Goal: Complete Application Form: Complete application form

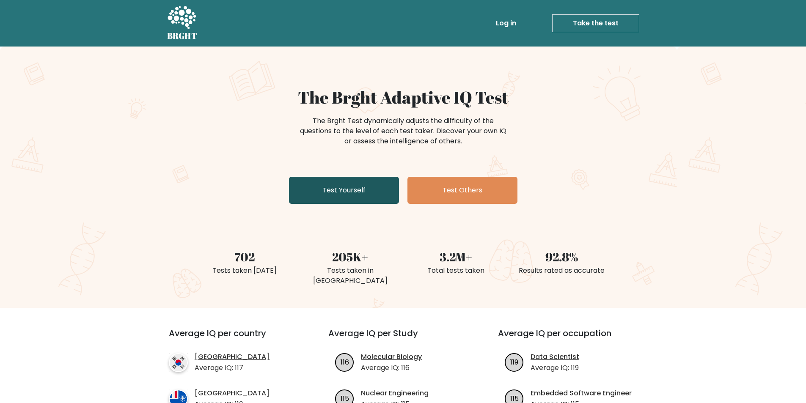
click at [326, 185] on link "Test Yourself" at bounding box center [344, 190] width 110 height 27
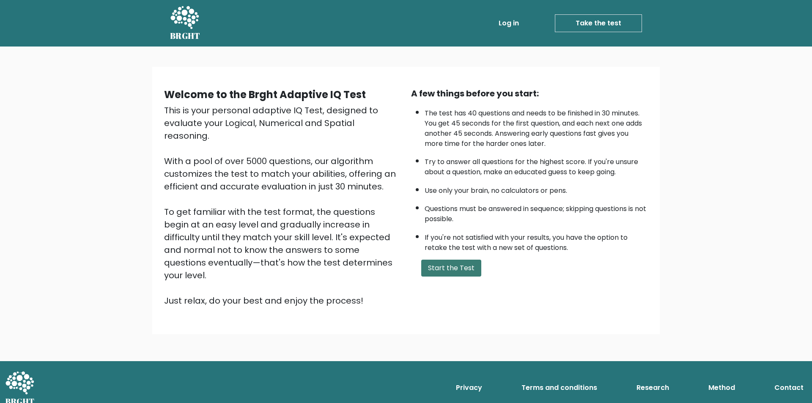
click at [459, 266] on button "Start the Test" at bounding box center [451, 268] width 60 height 17
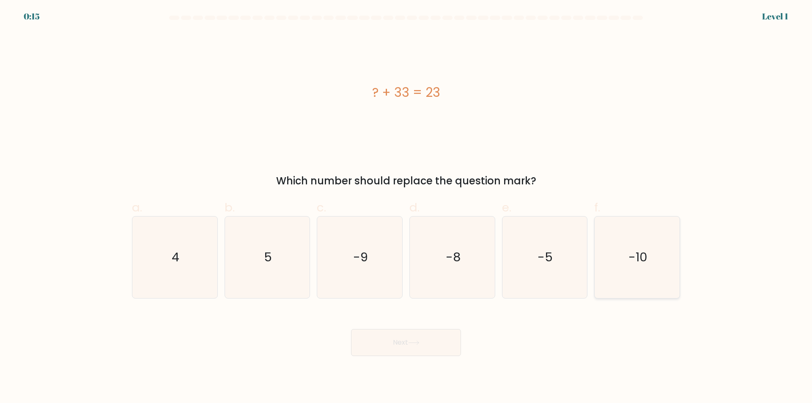
drag, startPoint x: 635, startPoint y: 237, endPoint x: 610, endPoint y: 235, distance: 24.6
click at [634, 237] on icon "-10" at bounding box center [638, 258] width 82 height 82
click at [407, 207] on input "f. -10" at bounding box center [406, 204] width 0 height 5
radio input "true"
click at [425, 342] on button "Next" at bounding box center [406, 342] width 110 height 27
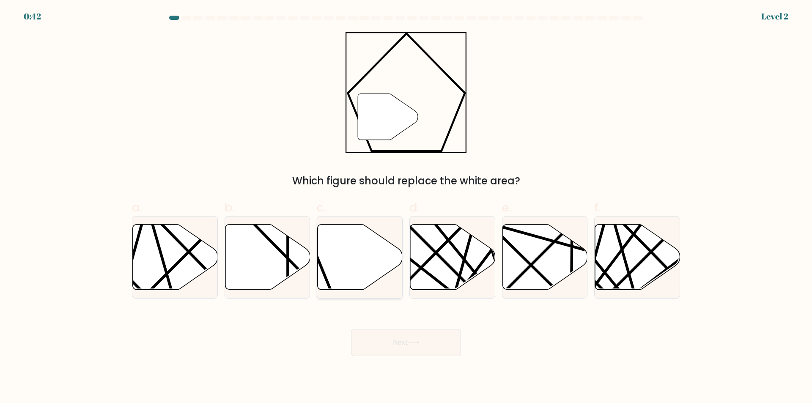
click at [351, 236] on icon at bounding box center [360, 257] width 85 height 65
click at [406, 207] on input "c." at bounding box center [406, 204] width 0 height 5
radio input "true"
click at [407, 333] on button "Next" at bounding box center [406, 342] width 110 height 27
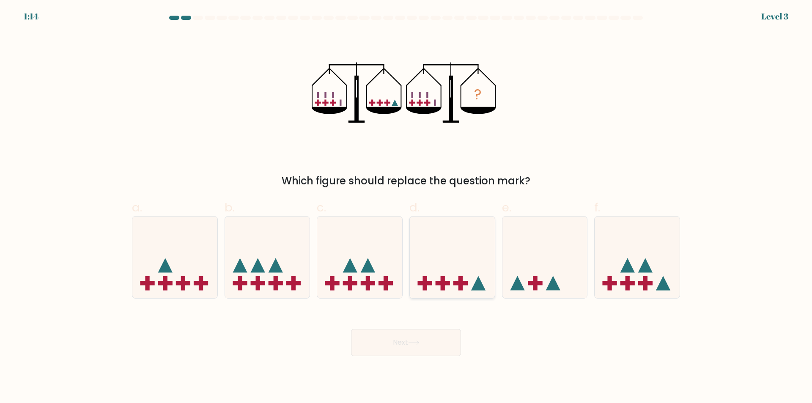
click at [463, 258] on icon at bounding box center [452, 258] width 85 height 70
click at [407, 207] on input "d." at bounding box center [406, 204] width 0 height 5
radio input "true"
click at [420, 336] on button "Next" at bounding box center [406, 342] width 110 height 27
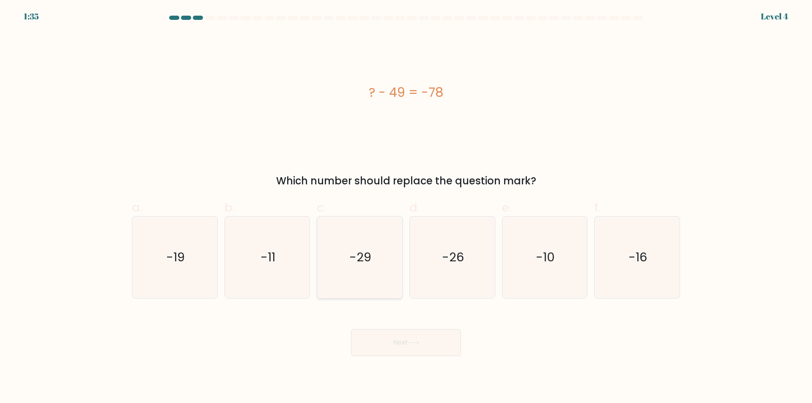
click at [396, 250] on icon "-29" at bounding box center [360, 258] width 82 height 82
click at [406, 207] on input "c. -29" at bounding box center [406, 204] width 0 height 5
radio input "true"
click at [416, 349] on button "Next" at bounding box center [406, 342] width 110 height 27
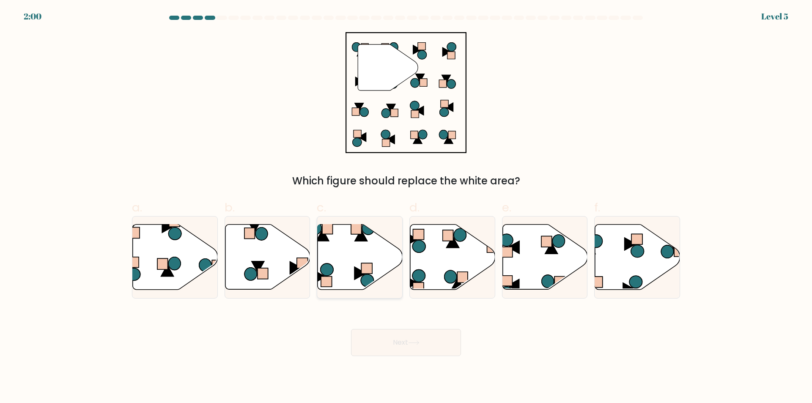
click at [364, 272] on rect at bounding box center [367, 269] width 11 height 11
click at [406, 207] on input "c." at bounding box center [406, 204] width 0 height 5
radio input "true"
click at [412, 340] on button "Next" at bounding box center [406, 342] width 110 height 27
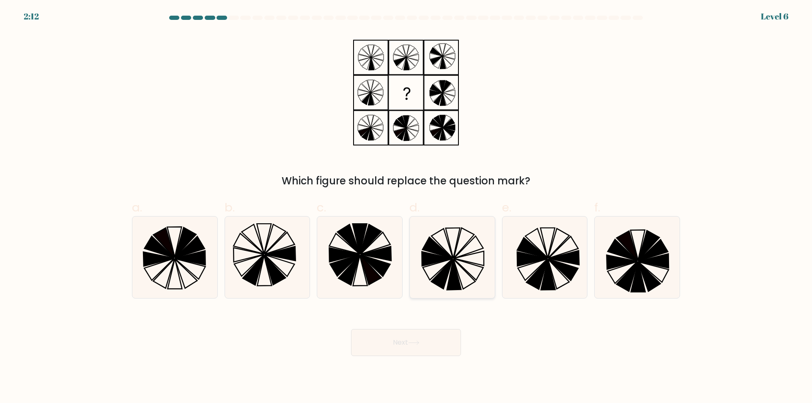
click at [449, 275] on icon at bounding box center [453, 258] width 82 height 82
click at [407, 207] on input "d." at bounding box center [406, 204] width 0 height 5
radio input "true"
click at [443, 344] on button "Next" at bounding box center [406, 342] width 110 height 27
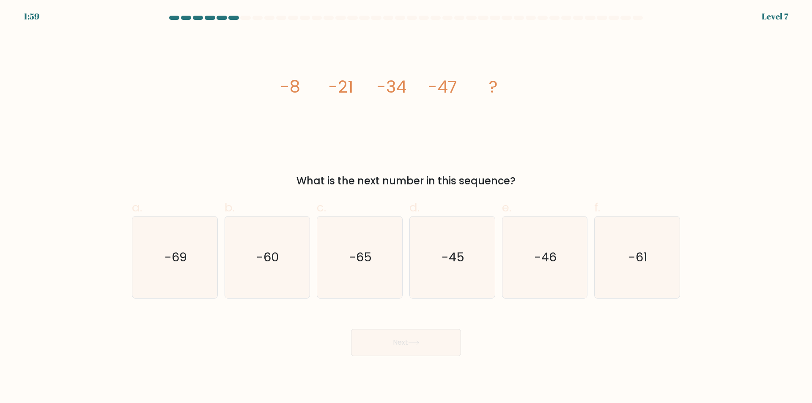
click at [266, 360] on body "1:59 Level 7" at bounding box center [406, 201] width 812 height 403
click at [283, 261] on icon "-60" at bounding box center [267, 258] width 82 height 82
click at [406, 207] on input "b. -60" at bounding box center [406, 204] width 0 height 5
radio input "true"
click at [378, 334] on button "Next" at bounding box center [406, 342] width 110 height 27
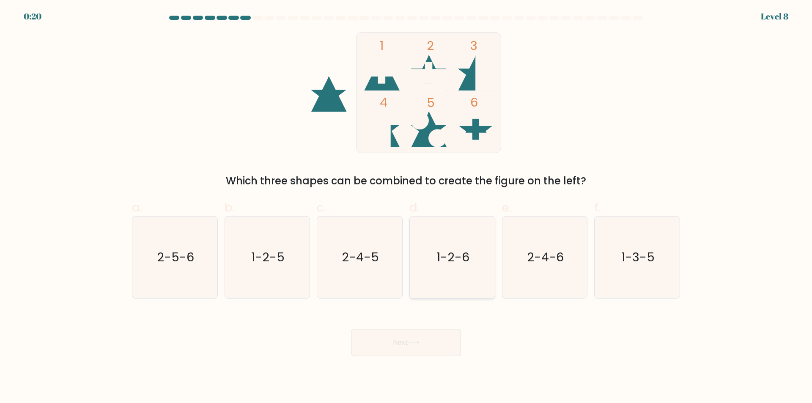
click at [456, 229] on icon "1-2-6" at bounding box center [453, 258] width 82 height 82
click at [407, 207] on input "d. 1-2-6" at bounding box center [406, 204] width 0 height 5
radio input "true"
click at [407, 341] on button "Next" at bounding box center [406, 342] width 110 height 27
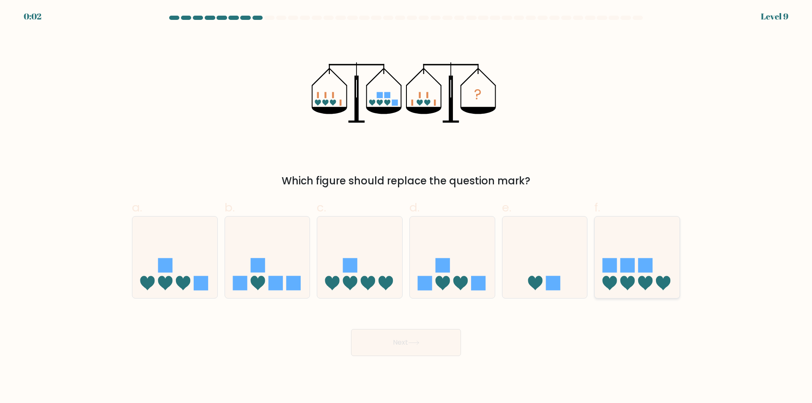
click at [638, 264] on icon at bounding box center [637, 258] width 85 height 70
click at [407, 207] on input "f." at bounding box center [406, 204] width 0 height 5
radio input "true"
click at [407, 342] on button "Next" at bounding box center [406, 342] width 110 height 27
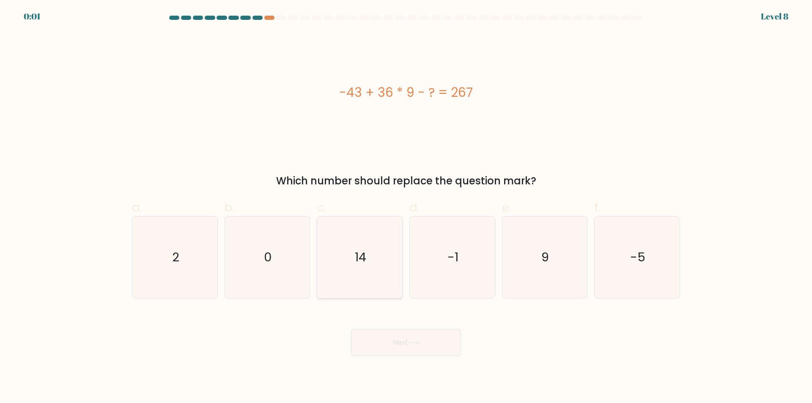
click at [344, 231] on icon "14" at bounding box center [360, 258] width 82 height 82
click at [406, 207] on input "c. 14" at bounding box center [406, 204] width 0 height 5
radio input "true"
click at [439, 348] on button "Next" at bounding box center [406, 342] width 110 height 27
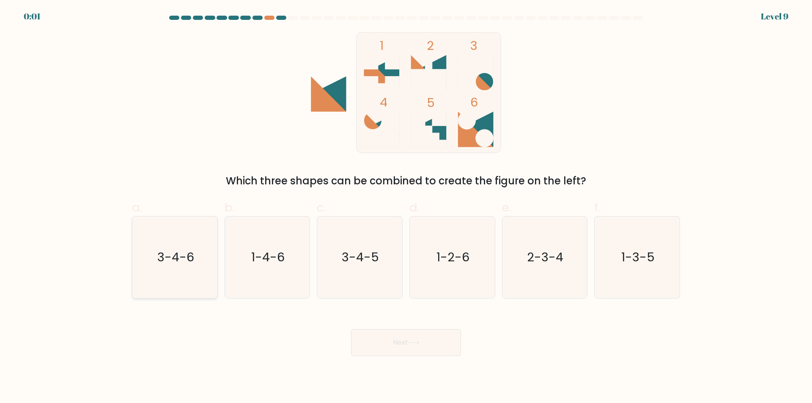
click at [170, 269] on icon "3-4-6" at bounding box center [175, 258] width 82 height 82
click at [406, 207] on input "a. 3-4-6" at bounding box center [406, 204] width 0 height 5
radio input "true"
click at [397, 343] on button "Next" at bounding box center [406, 342] width 110 height 27
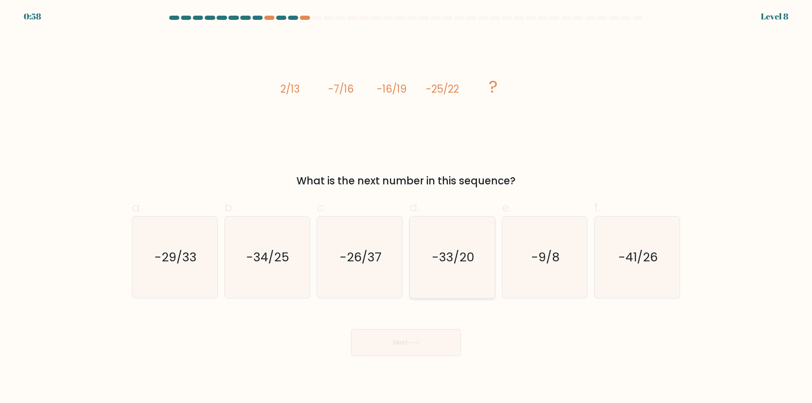
click at [467, 276] on icon "-33/20" at bounding box center [453, 258] width 82 height 82
click at [407, 207] on input "d. -33/20" at bounding box center [406, 204] width 0 height 5
radio input "true"
click at [281, 242] on icon "-34/25" at bounding box center [267, 258] width 82 height 82
click at [406, 207] on input "b. -34/25" at bounding box center [406, 204] width 0 height 5
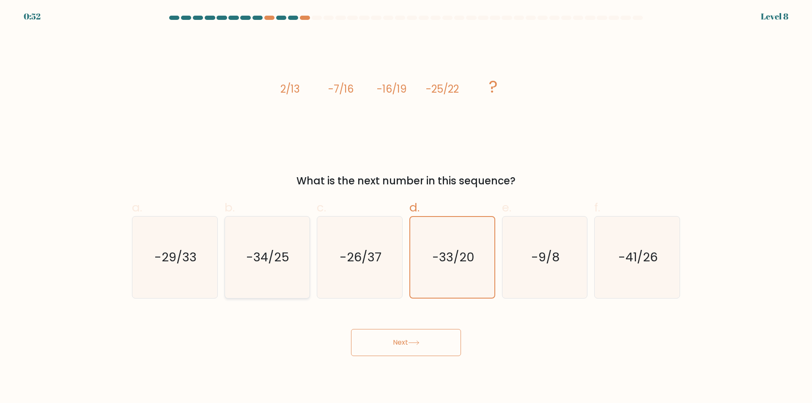
radio input "true"
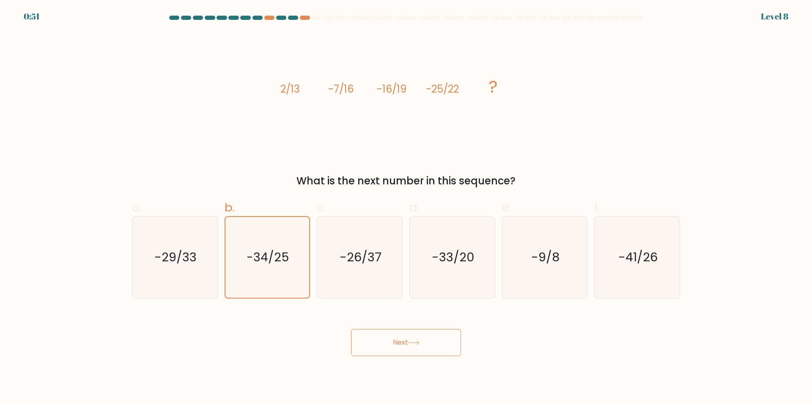
click at [404, 340] on button "Next" at bounding box center [406, 342] width 110 height 27
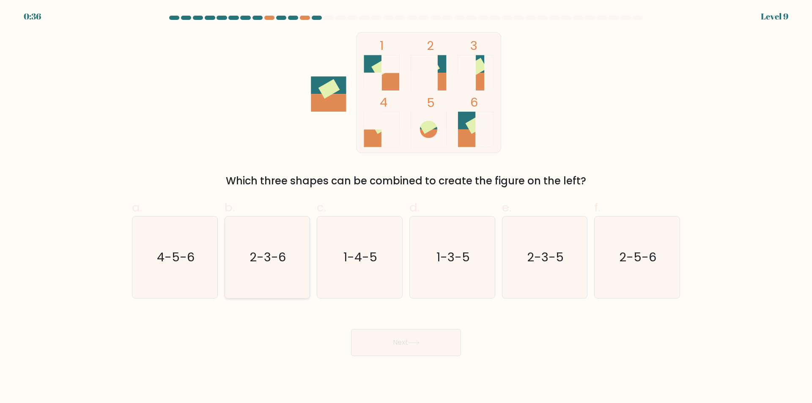
click at [287, 273] on icon "2-3-6" at bounding box center [267, 258] width 82 height 82
click at [406, 207] on input "b. 2-3-6" at bounding box center [406, 204] width 0 height 5
radio input "true"
click at [404, 346] on button "Next" at bounding box center [406, 342] width 110 height 27
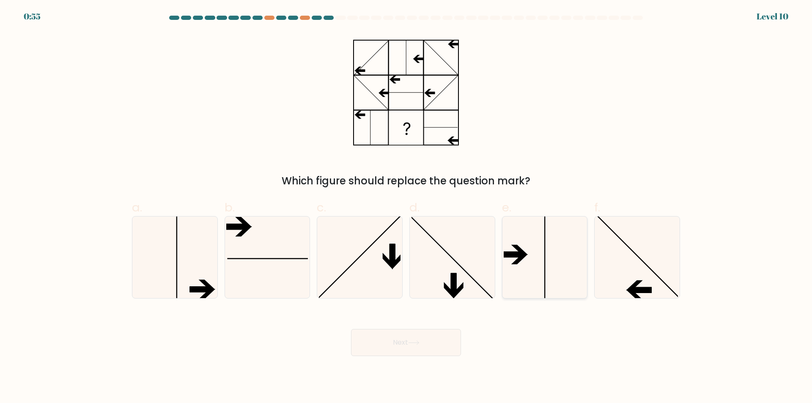
click at [575, 257] on icon at bounding box center [545, 258] width 82 height 82
click at [407, 207] on input "e." at bounding box center [406, 204] width 0 height 5
radio input "true"
click at [635, 270] on icon at bounding box center [638, 258] width 82 height 82
click at [407, 207] on input "f." at bounding box center [406, 204] width 0 height 5
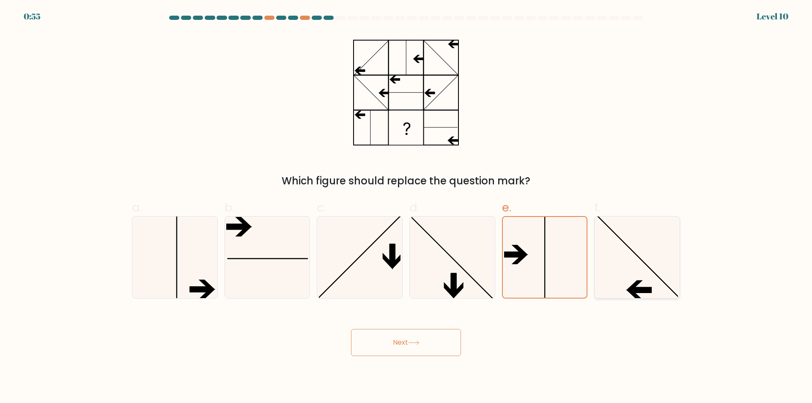
radio input "true"
click at [406, 349] on button "Next" at bounding box center [406, 342] width 110 height 27
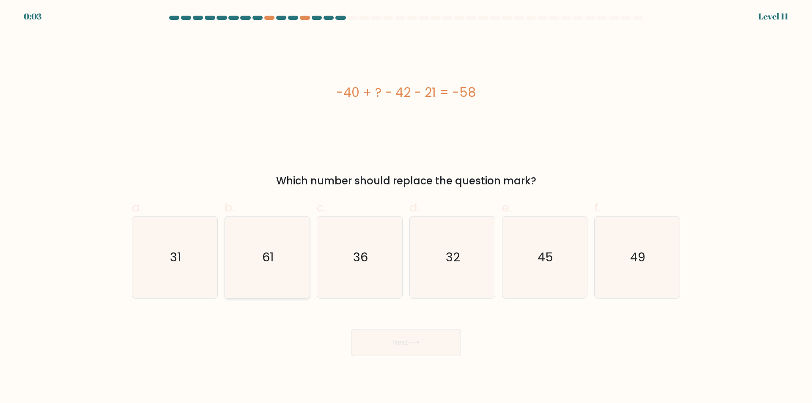
click at [284, 256] on icon "61" at bounding box center [267, 258] width 82 height 82
click at [406, 207] on input "b. 61" at bounding box center [406, 204] width 0 height 5
radio input "true"
click at [432, 335] on button "Next" at bounding box center [406, 342] width 110 height 27
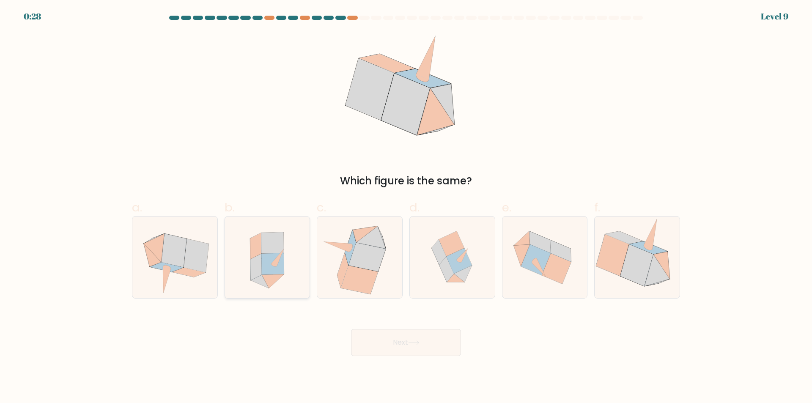
click at [263, 253] on icon at bounding box center [272, 244] width 22 height 22
click at [406, 207] on input "b." at bounding box center [406, 204] width 0 height 5
radio input "true"
click at [463, 274] on icon at bounding box center [463, 274] width 18 height 17
click at [407, 207] on input "d." at bounding box center [406, 204] width 0 height 5
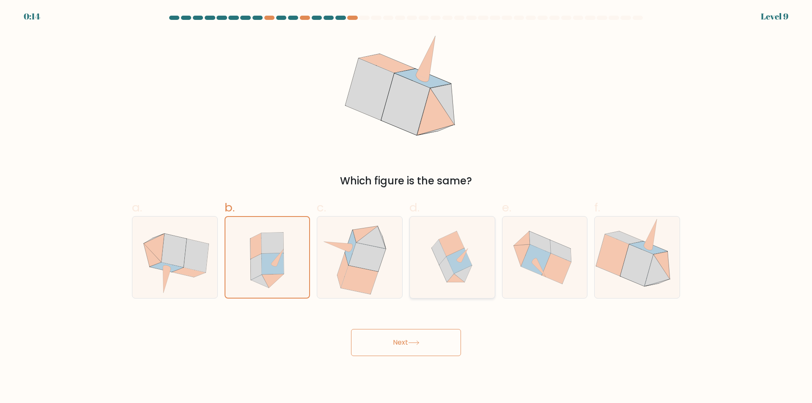
radio input "true"
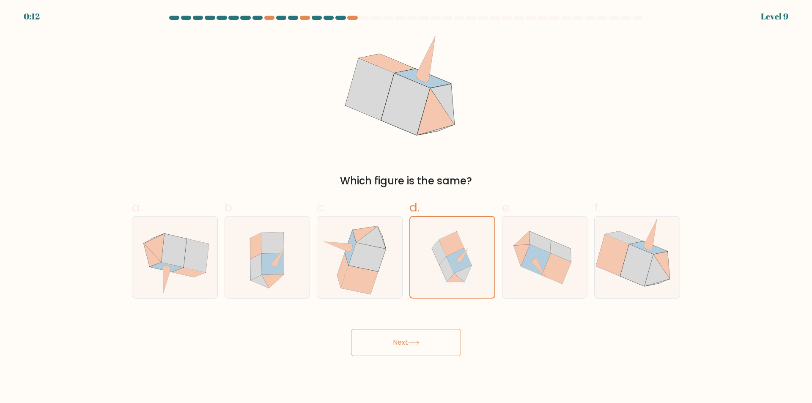
click at [421, 332] on button "Next" at bounding box center [406, 342] width 110 height 27
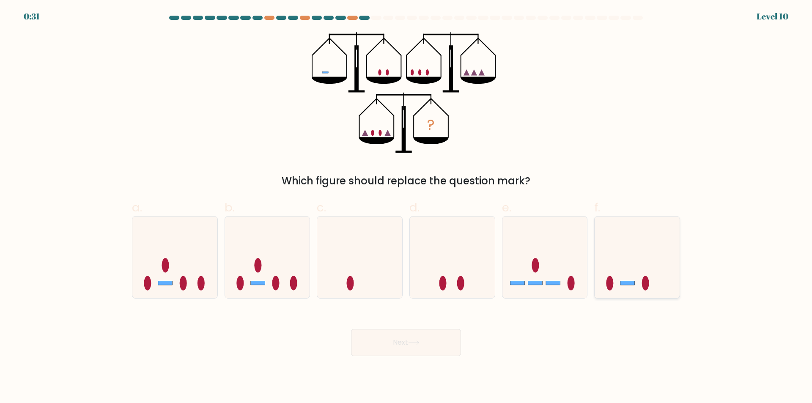
click at [625, 264] on icon at bounding box center [637, 258] width 85 height 70
click at [407, 207] on input "f." at bounding box center [406, 204] width 0 height 5
radio input "true"
click at [428, 347] on button "Next" at bounding box center [406, 342] width 110 height 27
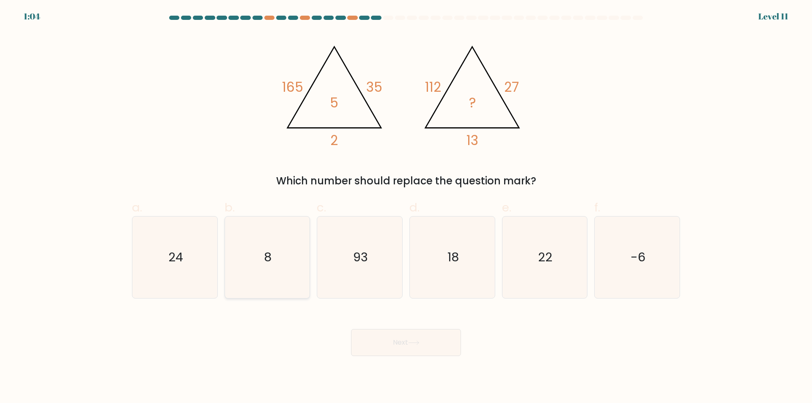
click at [289, 267] on icon "8" at bounding box center [267, 258] width 82 height 82
click at [406, 207] on input "b. 8" at bounding box center [406, 204] width 0 height 5
radio input "true"
click at [392, 355] on button "Next" at bounding box center [406, 342] width 110 height 27
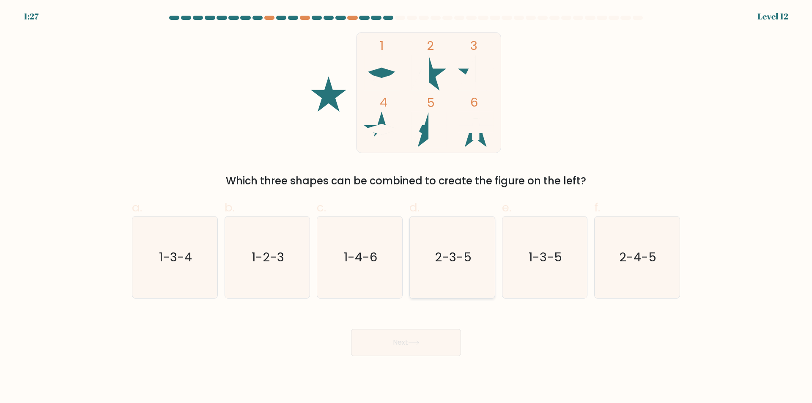
click at [442, 264] on text "2-3-5" at bounding box center [453, 257] width 37 height 17
click at [407, 207] on input "d. 2-3-5" at bounding box center [406, 204] width 0 height 5
radio input "true"
click at [407, 336] on button "Next" at bounding box center [406, 342] width 110 height 27
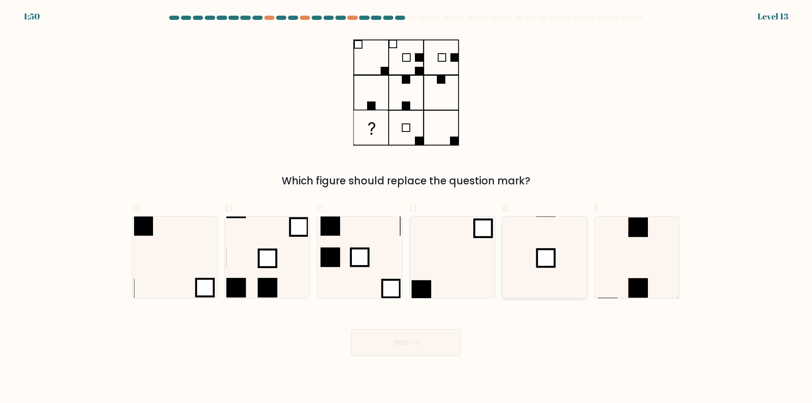
click at [558, 253] on icon at bounding box center [545, 258] width 82 height 82
click at [407, 207] on input "e." at bounding box center [406, 204] width 0 height 5
radio input "true"
click at [423, 342] on button "Next" at bounding box center [406, 342] width 110 height 27
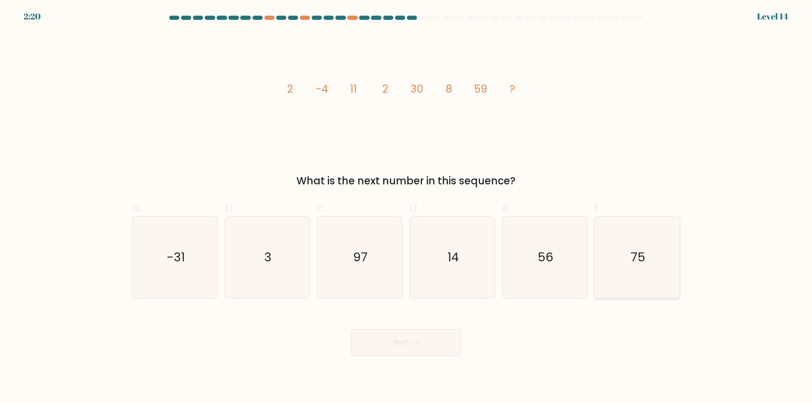
click at [616, 259] on icon "75" at bounding box center [638, 258] width 82 height 82
click at [407, 207] on input "f. 75" at bounding box center [406, 204] width 0 height 5
radio input "true"
click at [418, 343] on icon at bounding box center [413, 343] width 11 height 5
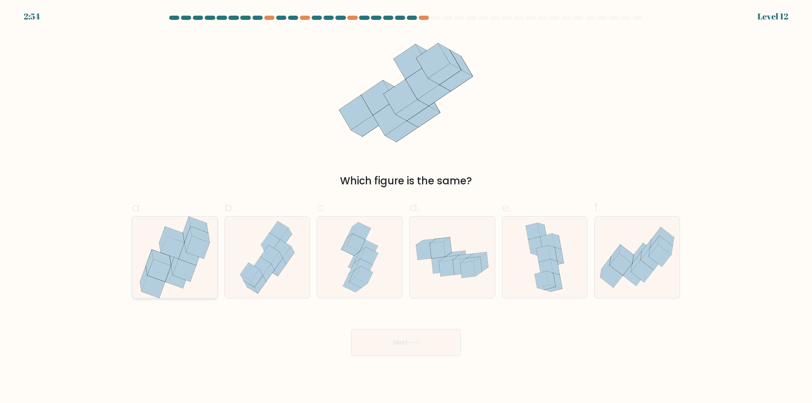
click at [185, 251] on icon at bounding box center [190, 254] width 23 height 22
click at [406, 207] on input "a." at bounding box center [406, 204] width 0 height 5
radio input "true"
click at [431, 347] on button "Next" at bounding box center [406, 342] width 110 height 27
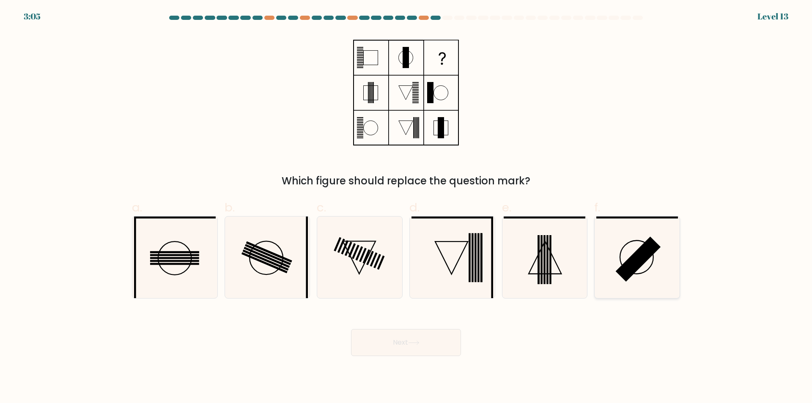
click at [619, 254] on icon at bounding box center [638, 258] width 82 height 82
click at [407, 207] on input "f." at bounding box center [406, 204] width 0 height 5
radio input "true"
click at [443, 350] on button "Next" at bounding box center [406, 342] width 110 height 27
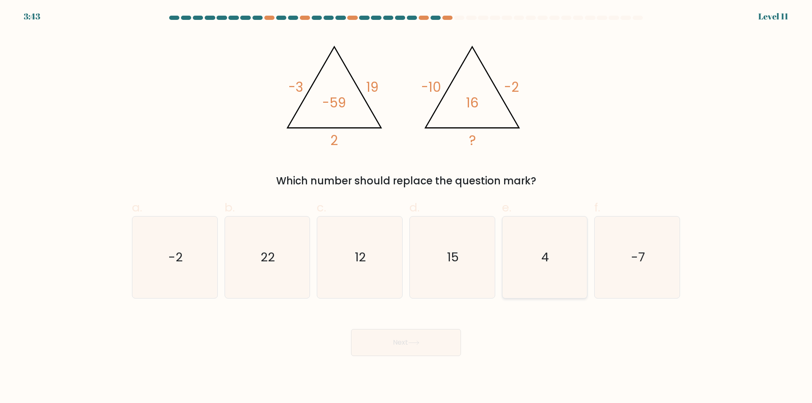
click at [557, 251] on icon "4" at bounding box center [545, 258] width 82 height 82
click at [407, 207] on input "e. 4" at bounding box center [406, 204] width 0 height 5
radio input "true"
click at [421, 339] on button "Next" at bounding box center [406, 342] width 110 height 27
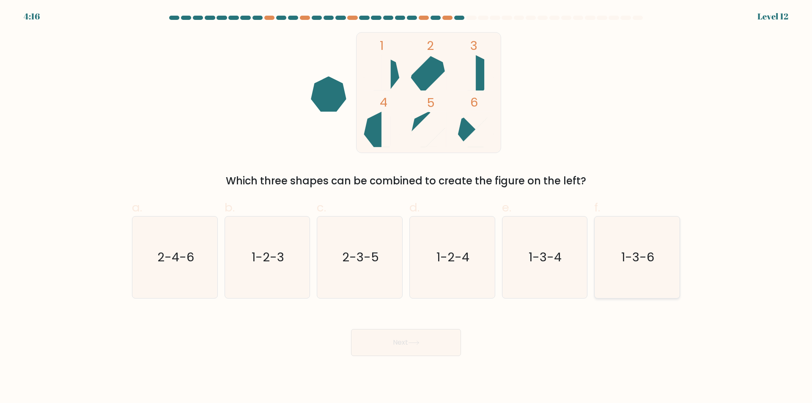
click at [597, 260] on icon "1-3-6" at bounding box center [638, 258] width 82 height 82
click at [407, 207] on input "f. 1-3-6" at bounding box center [406, 204] width 0 height 5
radio input "true"
click at [565, 263] on icon "1-3-4" at bounding box center [545, 258] width 82 height 82
click at [407, 207] on input "e. 1-3-4" at bounding box center [406, 204] width 0 height 5
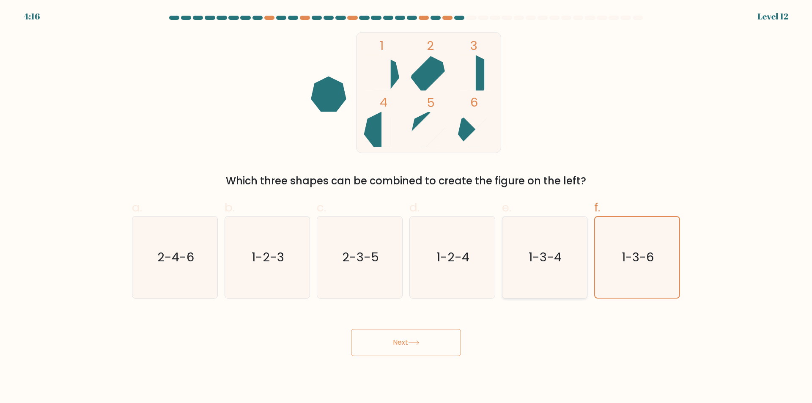
radio input "true"
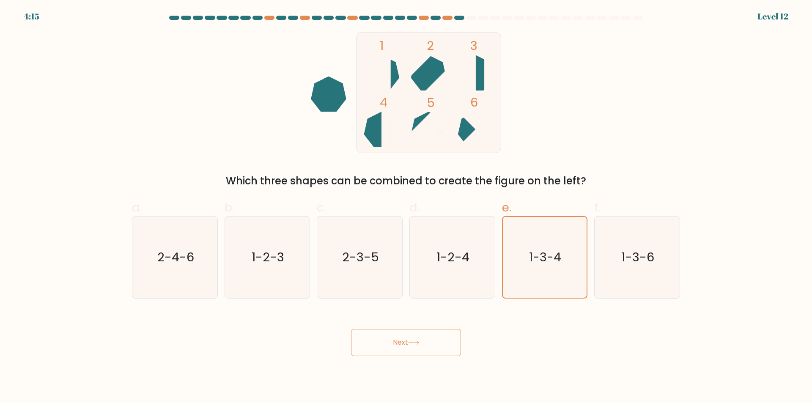
click at [423, 340] on button "Next" at bounding box center [406, 342] width 110 height 27
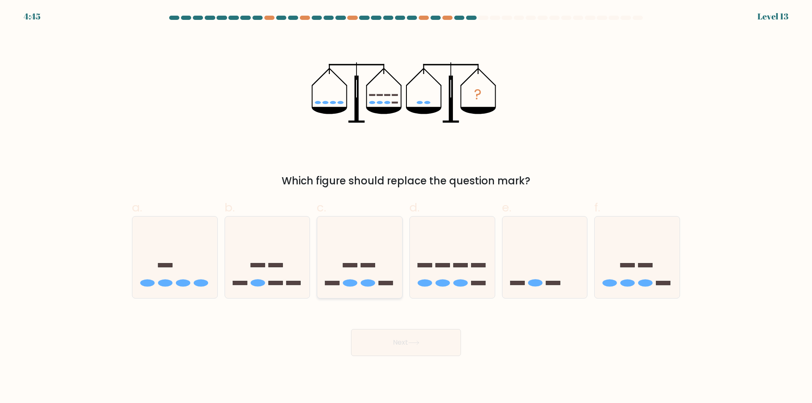
click at [368, 280] on ellipse at bounding box center [368, 282] width 14 height 7
click at [406, 207] on input "c." at bounding box center [406, 204] width 0 height 5
radio input "true"
click at [406, 328] on div "Next" at bounding box center [406, 332] width 558 height 47
click at [402, 339] on button "Next" at bounding box center [406, 342] width 110 height 27
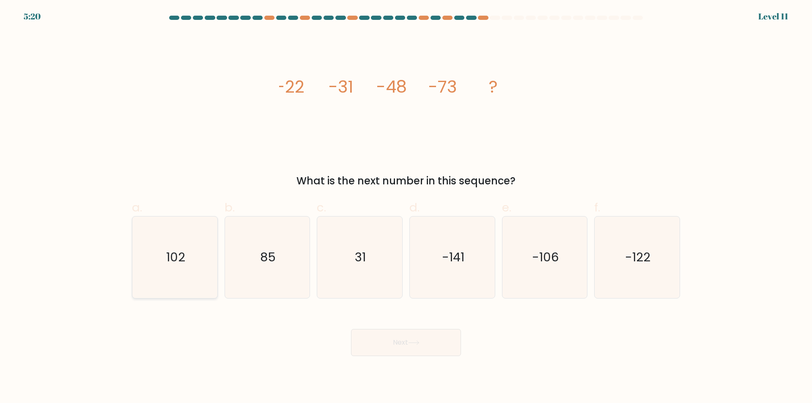
click at [174, 252] on text "102" at bounding box center [175, 257] width 19 height 17
click at [406, 207] on input "a. 102" at bounding box center [406, 204] width 0 height 5
radio input "true"
click at [395, 335] on button "Next" at bounding box center [406, 342] width 110 height 27
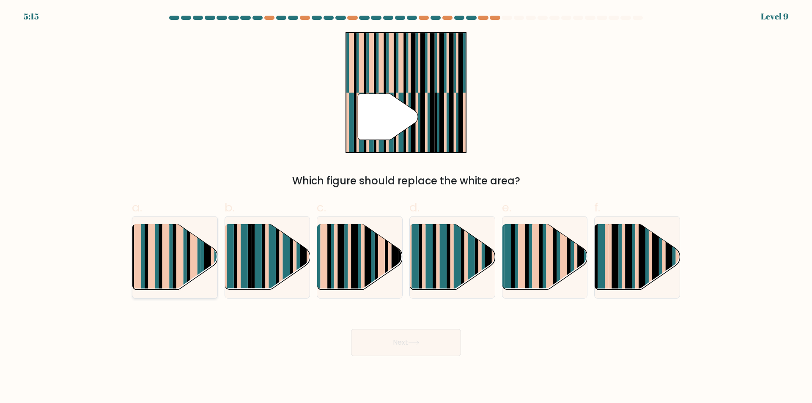
click at [168, 237] on rect at bounding box center [165, 251] width 7 height 84
click at [406, 207] on input "a." at bounding box center [406, 204] width 0 height 5
radio input "true"
click at [535, 240] on rect at bounding box center [535, 251] width 7 height 84
click at [407, 207] on input "e." at bounding box center [406, 204] width 0 height 5
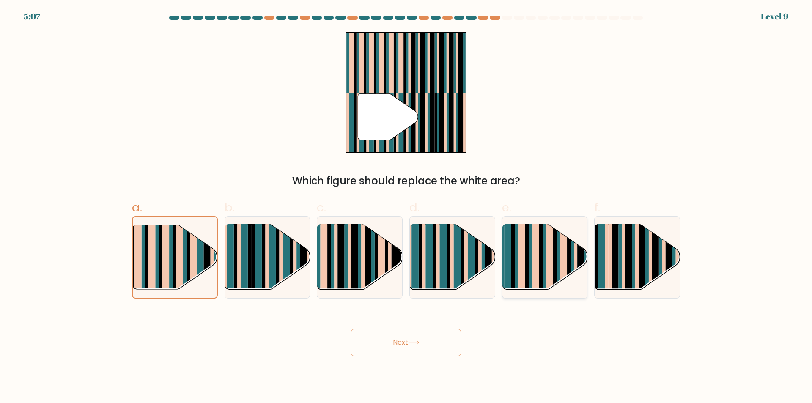
radio input "true"
click at [413, 337] on button "Next" at bounding box center [406, 342] width 110 height 27
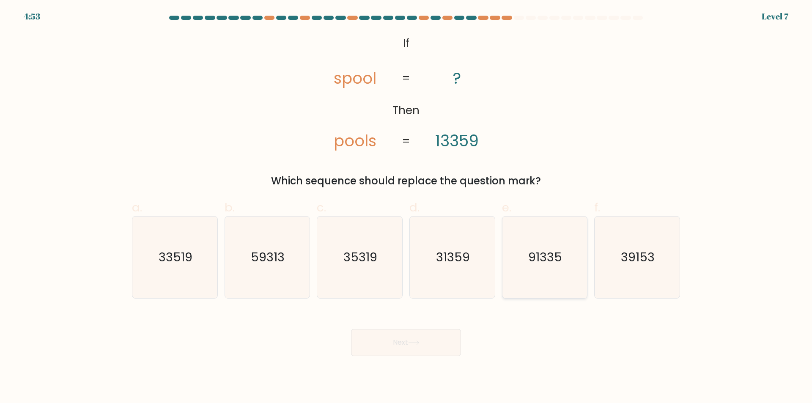
click at [541, 238] on icon "91335" at bounding box center [545, 258] width 82 height 82
click at [407, 207] on input "e. 91335" at bounding box center [406, 204] width 0 height 5
radio input "true"
click at [425, 339] on button "Next" at bounding box center [406, 342] width 110 height 27
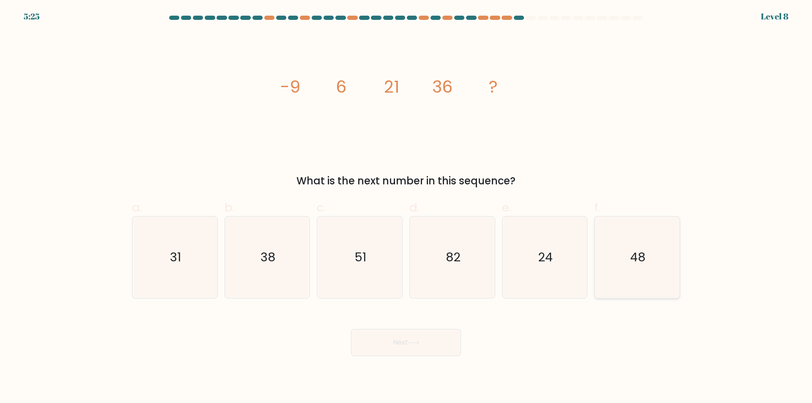
click at [649, 251] on icon "48" at bounding box center [638, 258] width 82 height 82
click at [407, 207] on input "f. 48" at bounding box center [406, 204] width 0 height 5
radio input "true"
click at [414, 342] on icon at bounding box center [413, 343] width 11 height 5
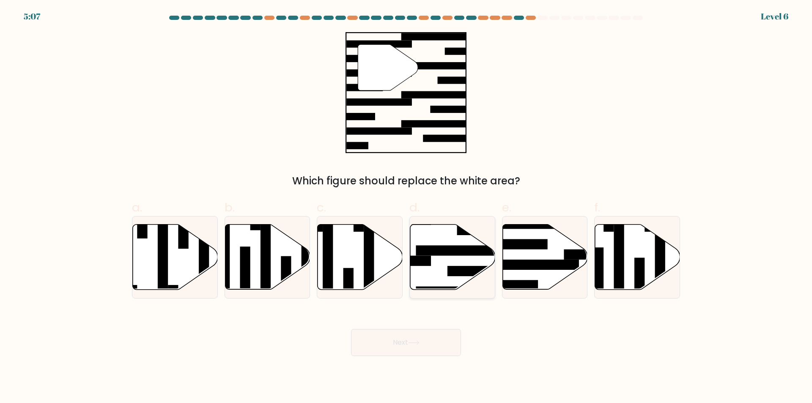
click at [451, 255] on rect at bounding box center [462, 250] width 92 height 10
click at [407, 207] on input "d." at bounding box center [406, 204] width 0 height 5
radio input "true"
click at [424, 341] on button "Next" at bounding box center [406, 342] width 110 height 27
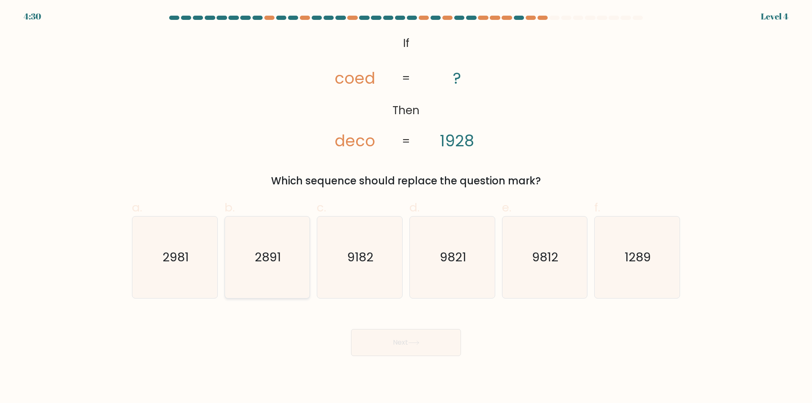
click at [256, 283] on icon "2891" at bounding box center [267, 258] width 82 height 82
click at [406, 207] on input "b. 2891" at bounding box center [406, 204] width 0 height 5
radio input "true"
click at [431, 349] on button "Next" at bounding box center [406, 342] width 110 height 27
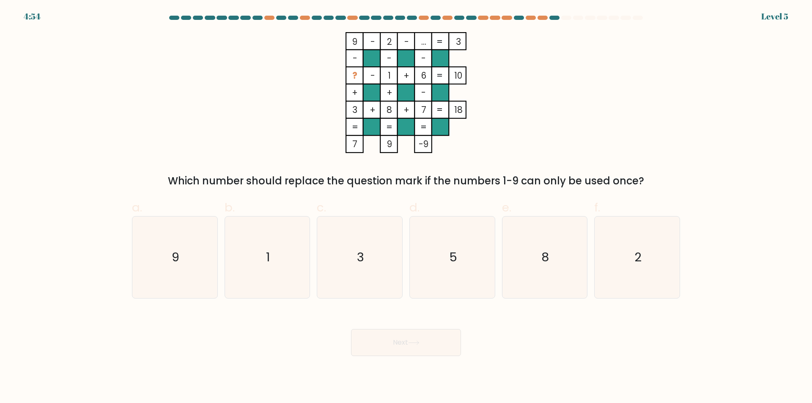
click at [451, 275] on icon "5" at bounding box center [453, 258] width 82 height 82
click at [407, 207] on input "d. 5" at bounding box center [406, 204] width 0 height 5
radio input "true"
click at [418, 346] on button "Next" at bounding box center [406, 342] width 110 height 27
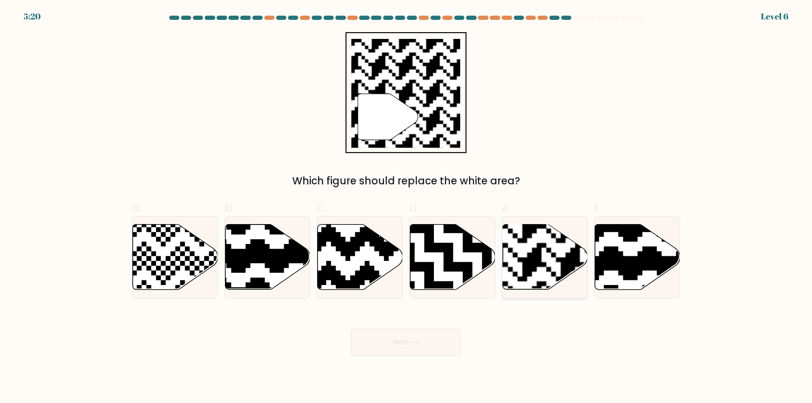
click at [547, 244] on rect at bounding box center [571, 224] width 154 height 154
click at [407, 207] on input "e." at bounding box center [406, 204] width 0 height 5
radio input "true"
click at [431, 345] on button "Next" at bounding box center [406, 342] width 110 height 27
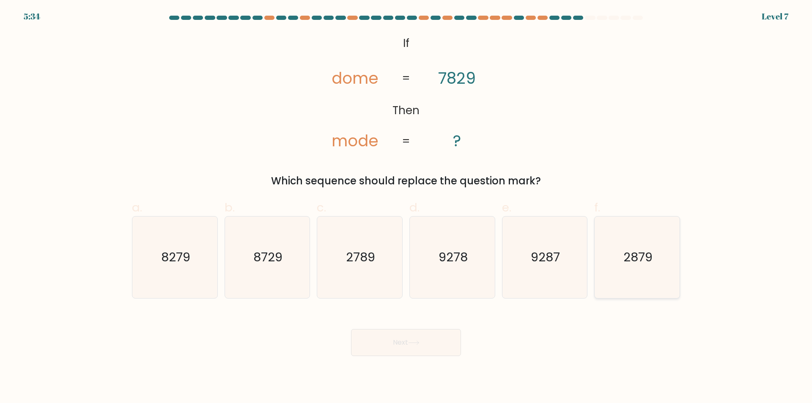
click at [631, 282] on icon "2879" at bounding box center [638, 258] width 82 height 82
click at [407, 207] on input "f. 2879" at bounding box center [406, 204] width 0 height 5
radio input "true"
click at [394, 349] on button "Next" at bounding box center [406, 342] width 110 height 27
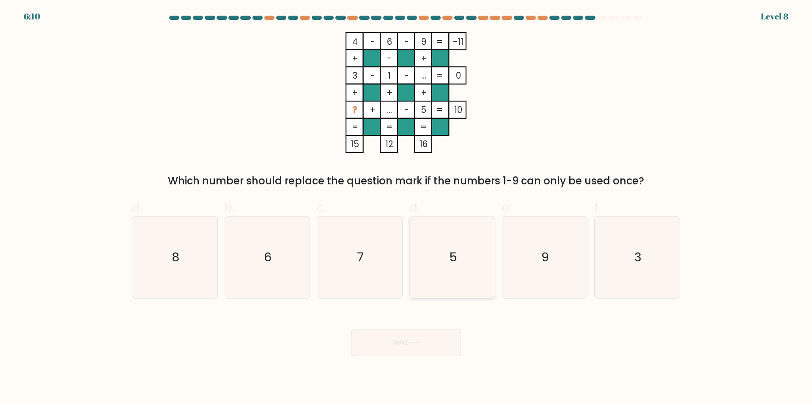
click at [473, 282] on icon "5" at bounding box center [453, 258] width 82 height 82
click at [407, 207] on input "d. 5" at bounding box center [406, 204] width 0 height 5
radio input "true"
click at [440, 338] on button "Next" at bounding box center [406, 342] width 110 height 27
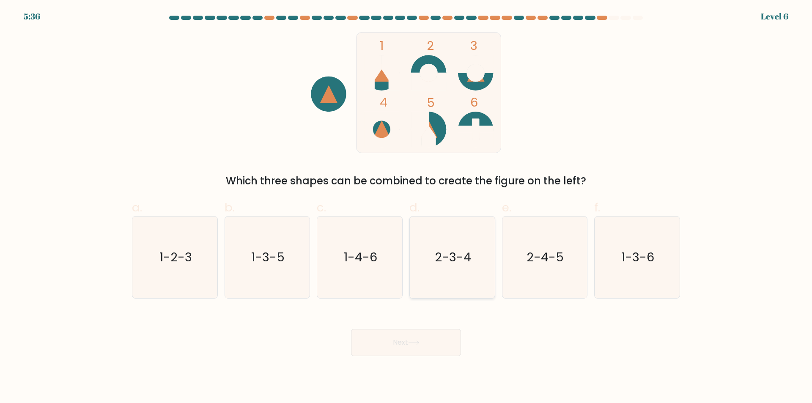
click at [450, 238] on icon "2-3-4" at bounding box center [453, 258] width 82 height 82
click at [407, 207] on input "d. 2-3-4" at bounding box center [406, 204] width 0 height 5
radio input "true"
click at [422, 337] on button "Next" at bounding box center [406, 342] width 110 height 27
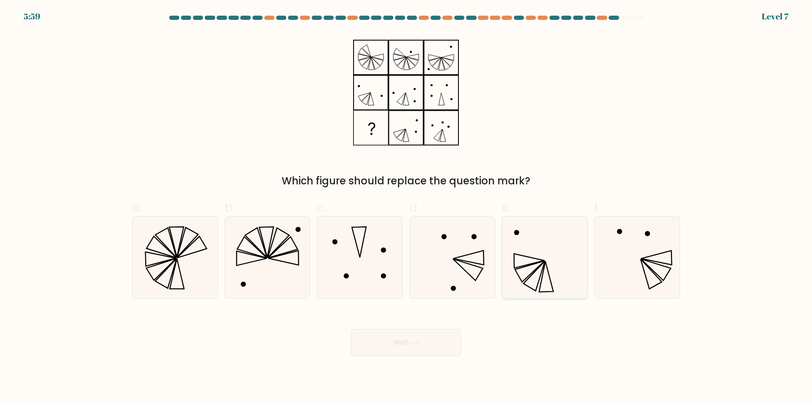
click at [528, 262] on icon at bounding box center [545, 258] width 82 height 82
click at [407, 207] on input "e." at bounding box center [406, 204] width 0 height 5
radio input "true"
click at [433, 343] on button "Next" at bounding box center [406, 342] width 110 height 27
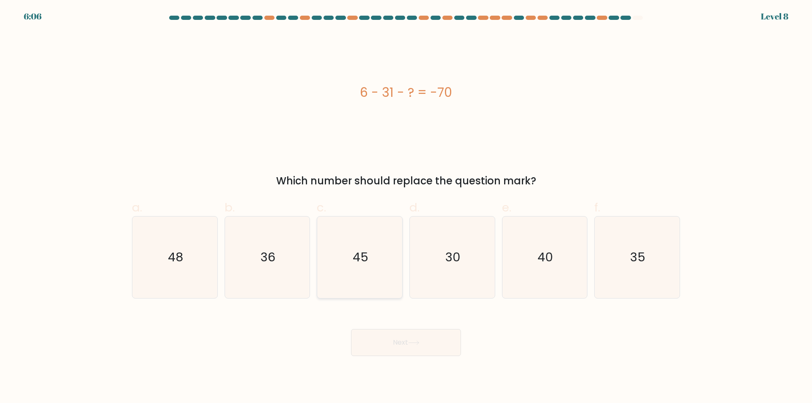
click at [333, 267] on icon "45" at bounding box center [360, 258] width 82 height 82
click at [406, 207] on input "c. 45" at bounding box center [406, 204] width 0 height 5
radio input "true"
click at [400, 340] on button "Next" at bounding box center [406, 342] width 110 height 27
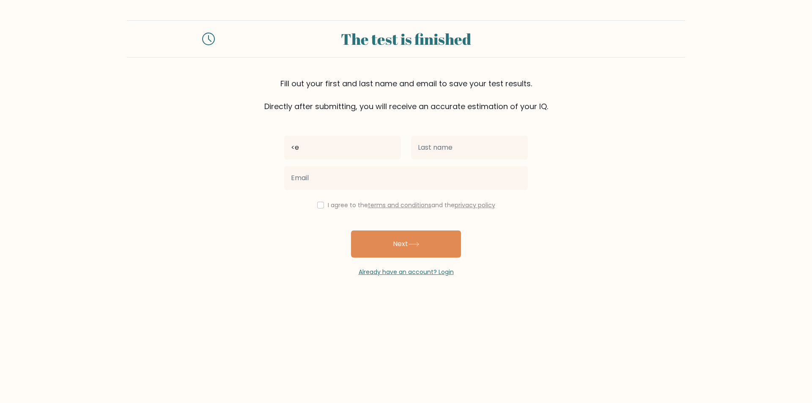
type input "<"
type input "[PERSON_NAME]"
type input "Rupero"
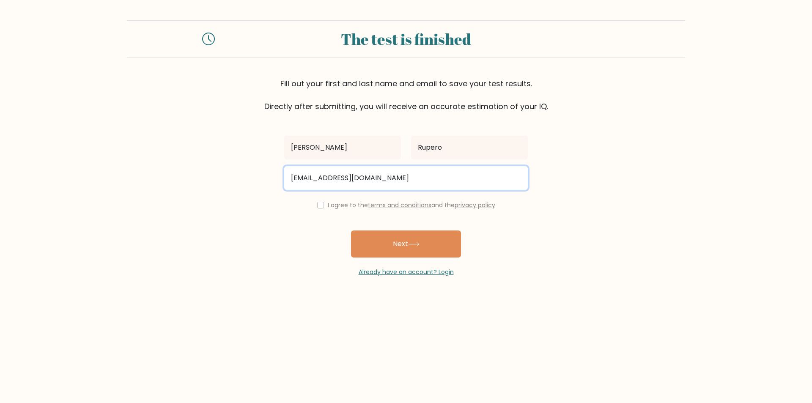
type input "melrupero17@gmail.com"
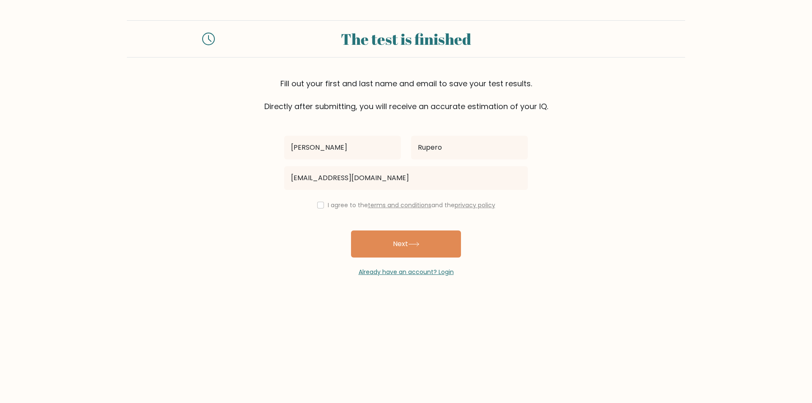
click at [656, 261] on form "The test is finished Fill out your first and last name and email to save your t…" at bounding box center [406, 148] width 812 height 256
click at [319, 206] on input "checkbox" at bounding box center [320, 205] width 7 height 7
checkbox input "true"
click at [412, 247] on icon at bounding box center [413, 244] width 11 height 5
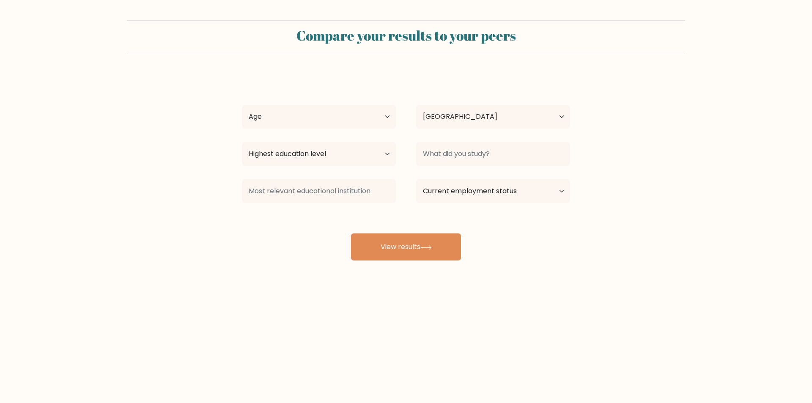
select select "PH"
click at [385, 118] on select "Age Under [DEMOGRAPHIC_DATA] [DEMOGRAPHIC_DATA] [DEMOGRAPHIC_DATA] [DEMOGRAPHIC…" at bounding box center [319, 117] width 154 height 24
select select "25_34"
click at [242, 105] on select "Age Under [DEMOGRAPHIC_DATA] [DEMOGRAPHIC_DATA] [DEMOGRAPHIC_DATA] [DEMOGRAPHIC…" at bounding box center [319, 117] width 154 height 24
click at [501, 107] on select "Country [GEOGRAPHIC_DATA] [GEOGRAPHIC_DATA] [GEOGRAPHIC_DATA] [US_STATE] [GEOGR…" at bounding box center [493, 117] width 154 height 24
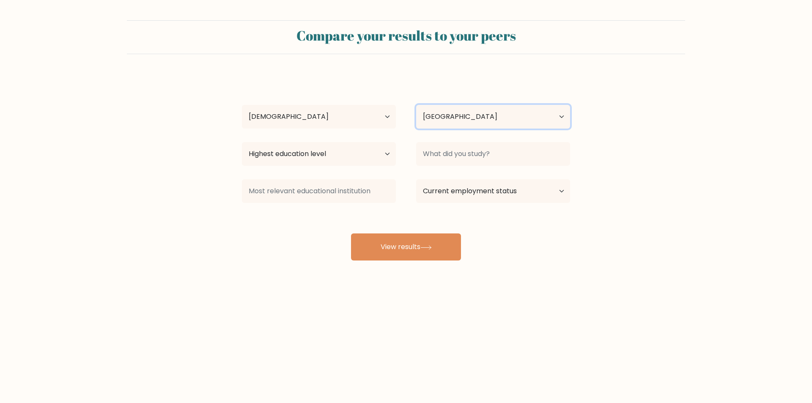
drag, startPoint x: 501, startPoint y: 108, endPoint x: 458, endPoint y: 117, distance: 43.6
click at [501, 108] on select "Country [GEOGRAPHIC_DATA] [GEOGRAPHIC_DATA] [GEOGRAPHIC_DATA] [US_STATE] [GEOGR…" at bounding box center [493, 117] width 154 height 24
click at [326, 160] on select "Highest education level No schooling Primary Lower Secondary Upper Secondary Oc…" at bounding box center [319, 154] width 154 height 24
select select "bachelors_degree"
click at [242, 142] on select "Highest education level No schooling Primary Lower Secondary Upper Secondary Oc…" at bounding box center [319, 154] width 154 height 24
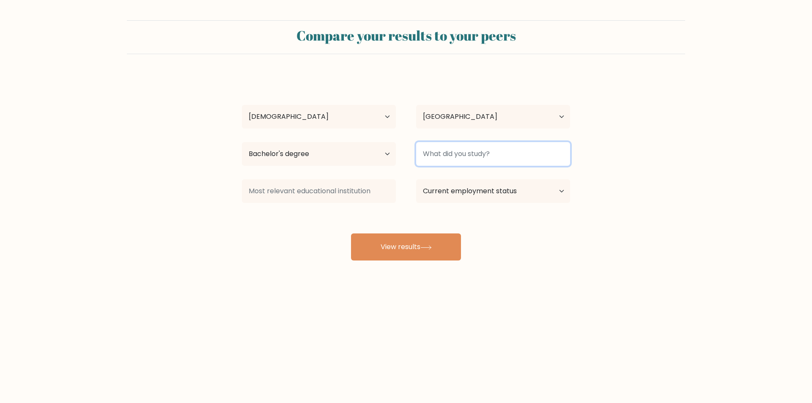
click at [509, 153] on input at bounding box center [493, 154] width 154 height 24
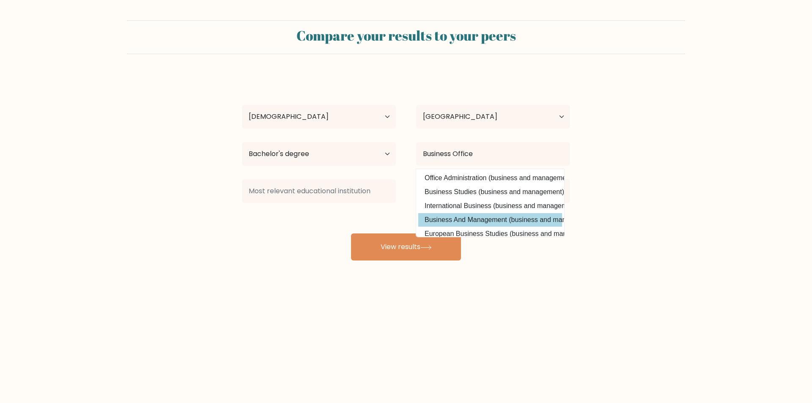
click at [484, 217] on option "Business And Management (business and management)" at bounding box center [490, 220] width 144 height 14
type input "Business And Management"
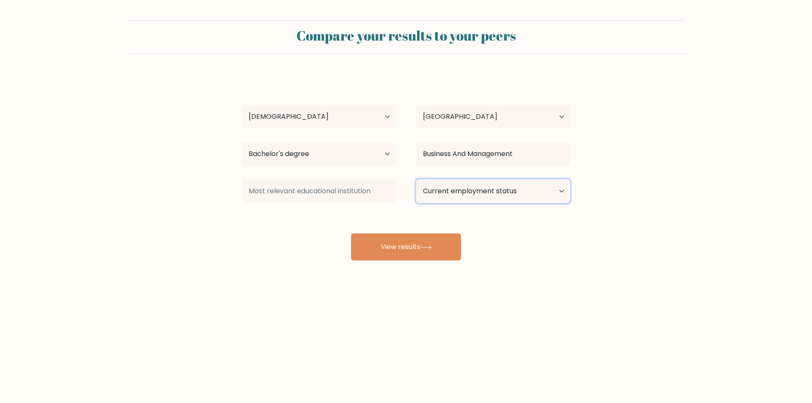
click at [477, 190] on select "Current employment status Employed Student Retired Other / prefer not to answer" at bounding box center [493, 191] width 154 height 24
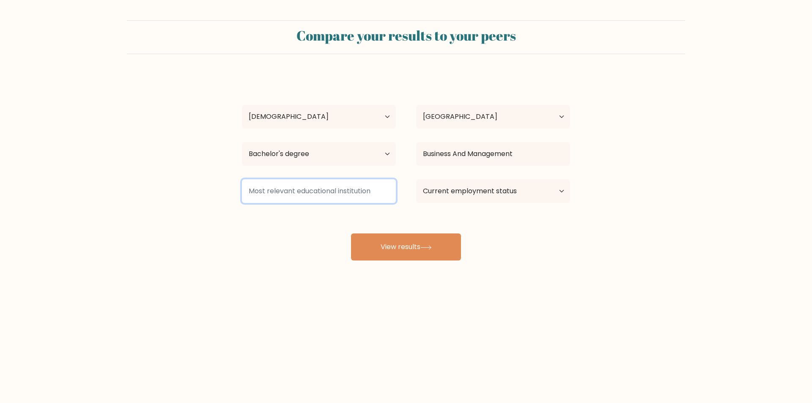
click at [303, 184] on input at bounding box center [319, 191] width 154 height 24
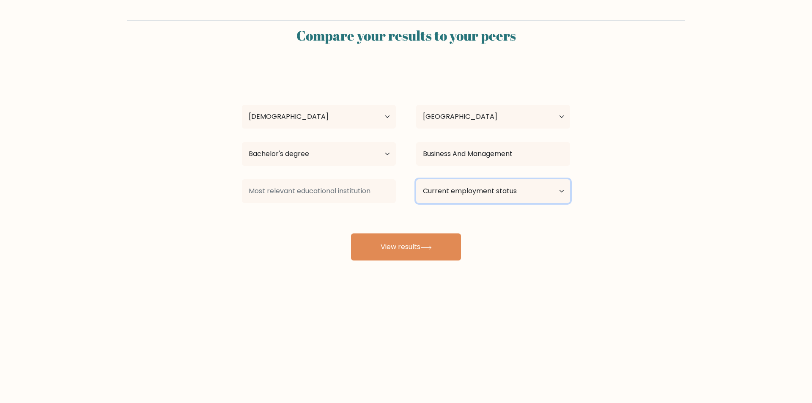
click at [501, 188] on select "Current employment status Employed Student Retired Other / prefer not to answer" at bounding box center [493, 191] width 154 height 24
select select "employed"
click at [416, 179] on select "Current employment status Employed Student Retired Other / prefer not to answer" at bounding box center [493, 191] width 154 height 24
click at [292, 177] on div at bounding box center [319, 191] width 174 height 30
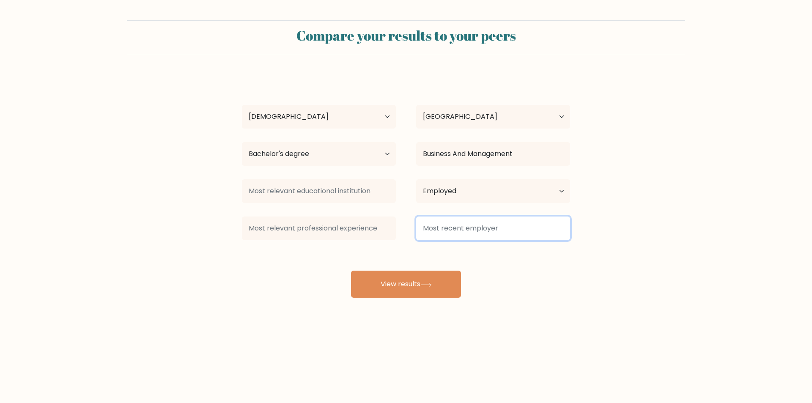
click at [454, 223] on input at bounding box center [493, 229] width 154 height 24
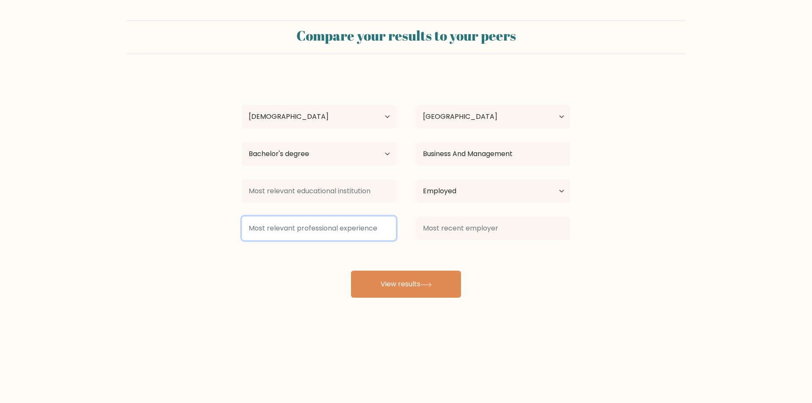
click at [310, 225] on input at bounding box center [319, 229] width 154 height 24
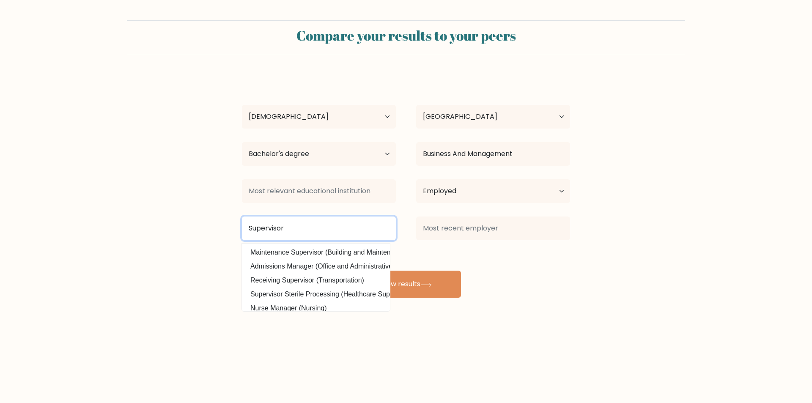
click at [301, 225] on input "Supervisor" at bounding box center [319, 229] width 154 height 24
type input "Supervisor"
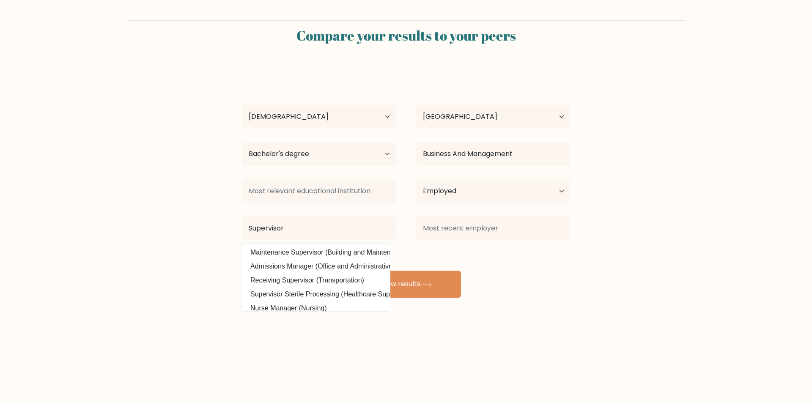
click at [566, 280] on div "[PERSON_NAME] Age Under [DEMOGRAPHIC_DATA] [DEMOGRAPHIC_DATA] [DEMOGRAPHIC_DATA…" at bounding box center [406, 185] width 338 height 223
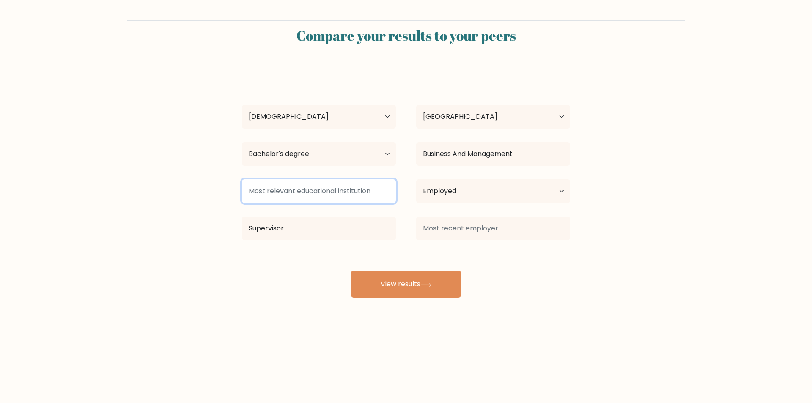
click at [367, 191] on input at bounding box center [319, 191] width 154 height 24
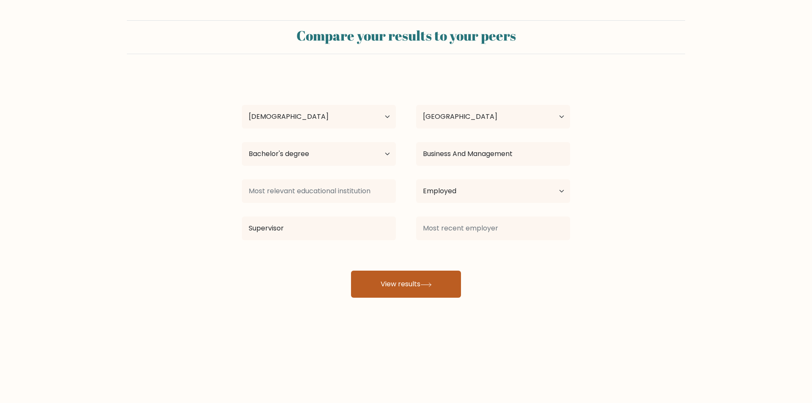
click at [421, 280] on button "View results" at bounding box center [406, 284] width 110 height 27
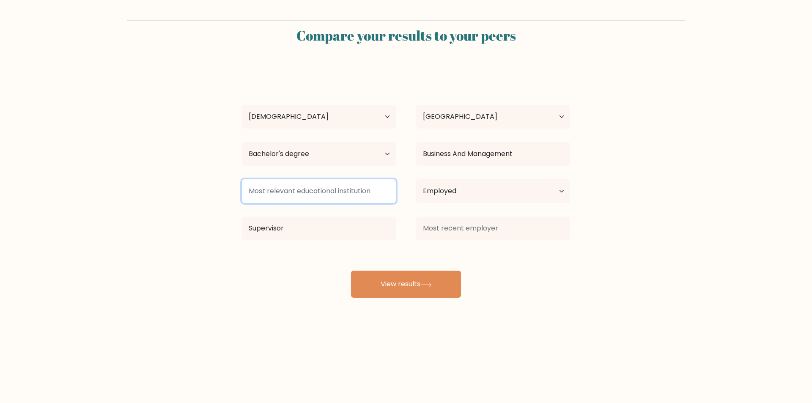
click at [368, 192] on input at bounding box center [319, 191] width 154 height 24
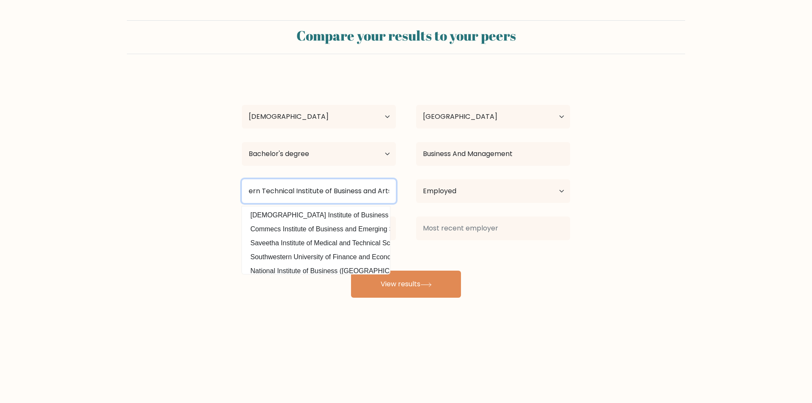
scroll to position [0, 38]
type input "Southwestern Technical Institute of Business and Arts"
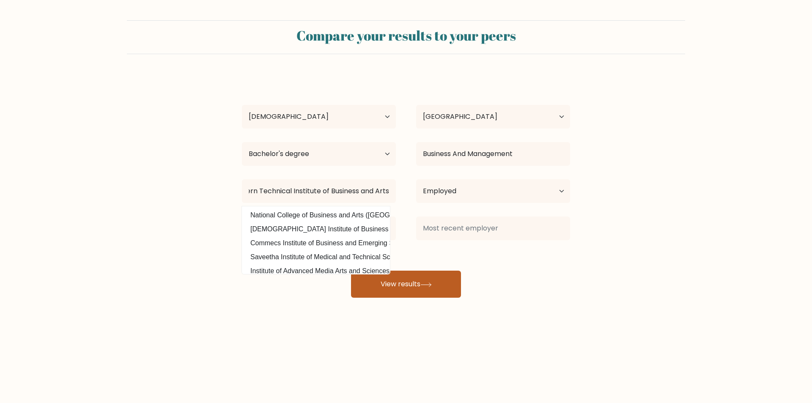
scroll to position [0, 0]
click at [440, 280] on button "View results" at bounding box center [406, 284] width 110 height 27
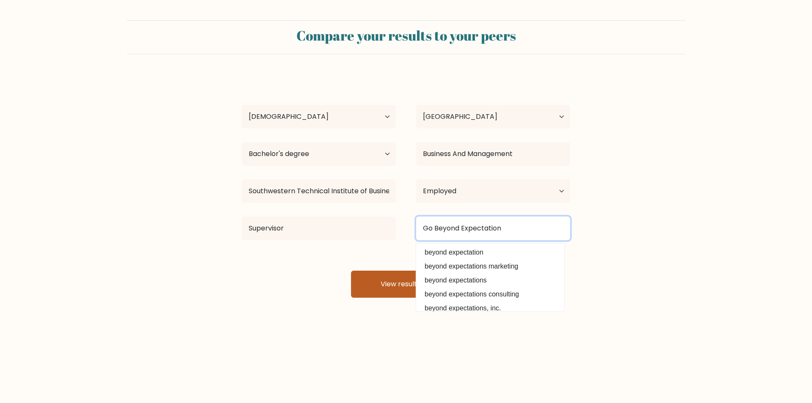
type input "Go Beyond Expectation"
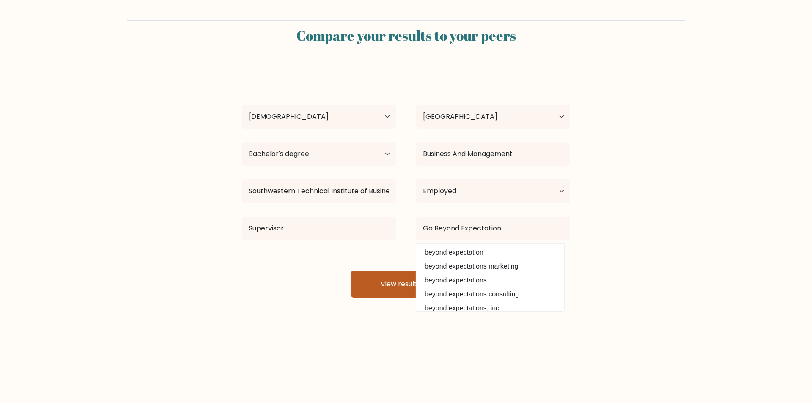
click at [396, 278] on button "View results" at bounding box center [406, 284] width 110 height 27
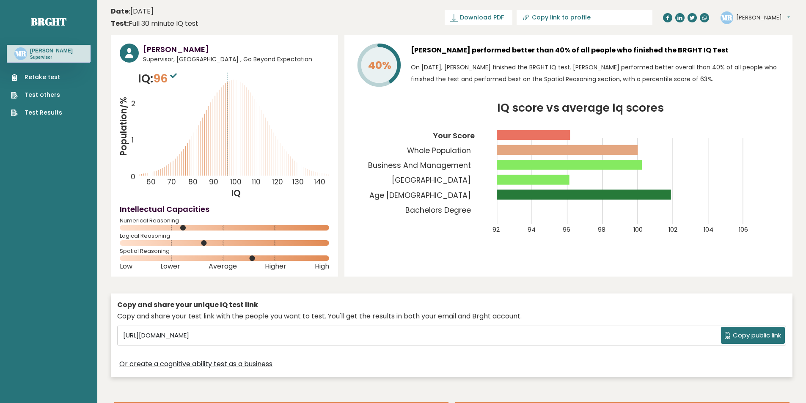
click at [146, 78] on p "IQ: 96" at bounding box center [158, 78] width 41 height 17
click at [162, 74] on span "96" at bounding box center [166, 79] width 26 height 16
click at [173, 73] on sup at bounding box center [173, 75] width 11 height 12
click at [174, 74] on icon at bounding box center [173, 75] width 7 height 5
